Goal: Navigation & Orientation: Find specific page/section

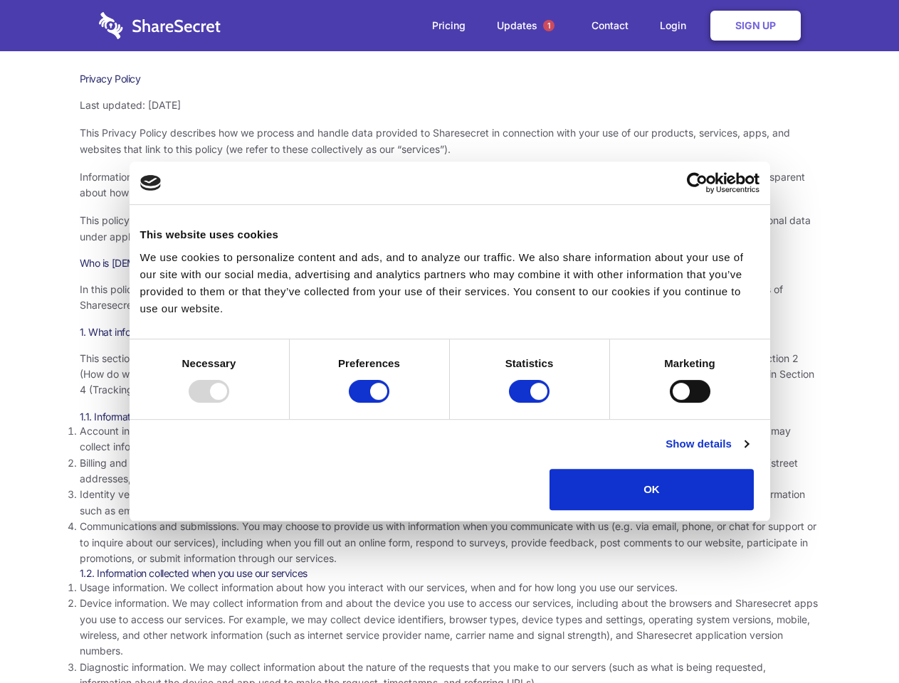
click at [229, 403] on div at bounding box center [209, 391] width 41 height 23
click at [389, 403] on input "Preferences" at bounding box center [369, 391] width 41 height 23
checkbox input "false"
click at [531, 403] on input "Statistics" at bounding box center [529, 391] width 41 height 23
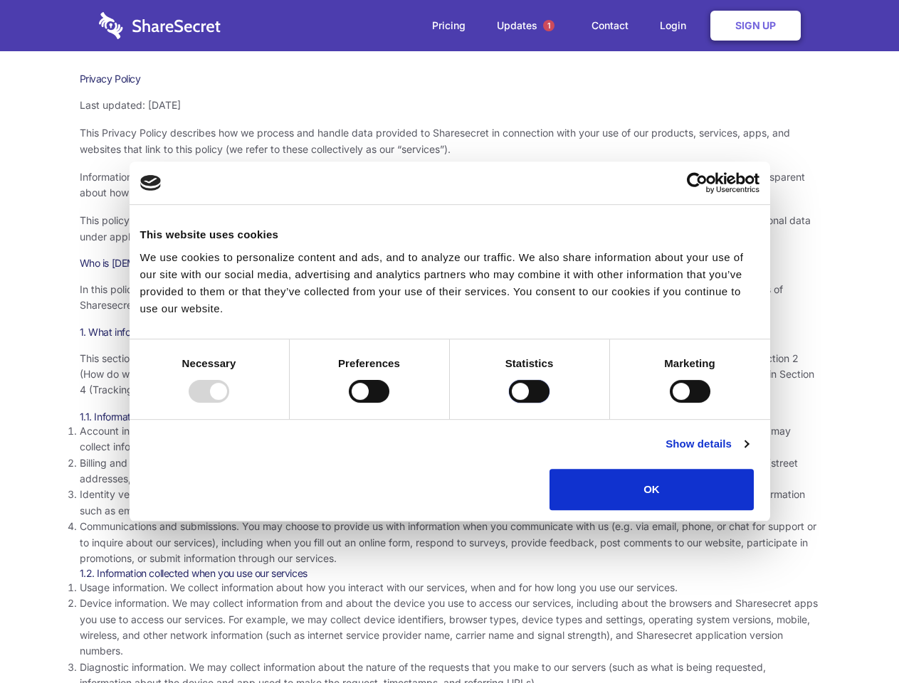
checkbox input "false"
click at [670, 403] on input "Marketing" at bounding box center [690, 391] width 41 height 23
checkbox input "true"
click at [748, 453] on link "Show details" at bounding box center [706, 444] width 83 height 17
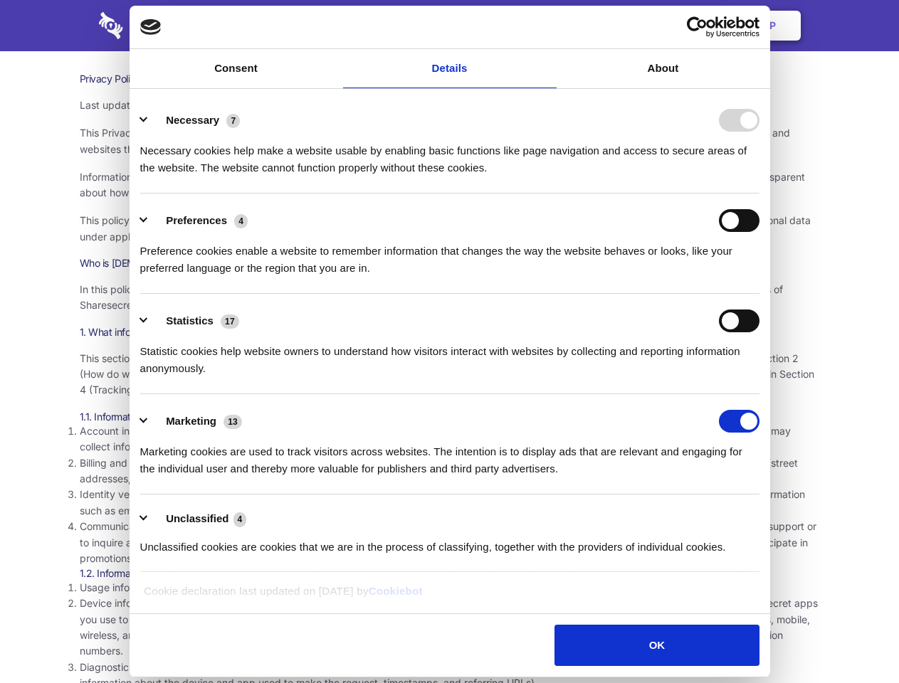
click at [759, 194] on li "Necessary 7 Necessary cookies help make a website usable by enabling basic func…" at bounding box center [449, 143] width 619 height 100
click at [548, 26] on span "1" at bounding box center [548, 25] width 11 height 11
